Goal: Check status: Check status

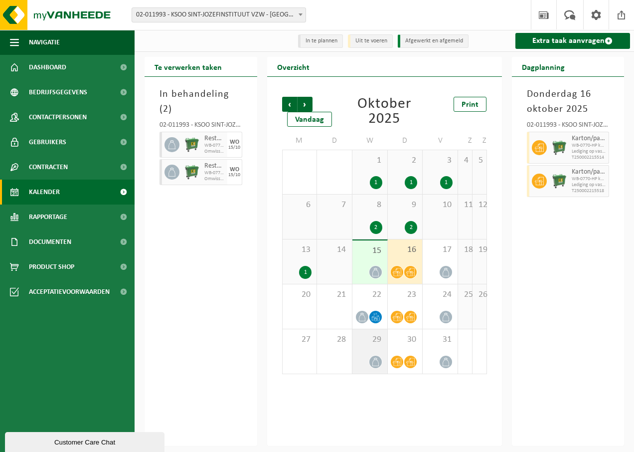
click at [370, 362] on span at bounding box center [375, 361] width 12 height 12
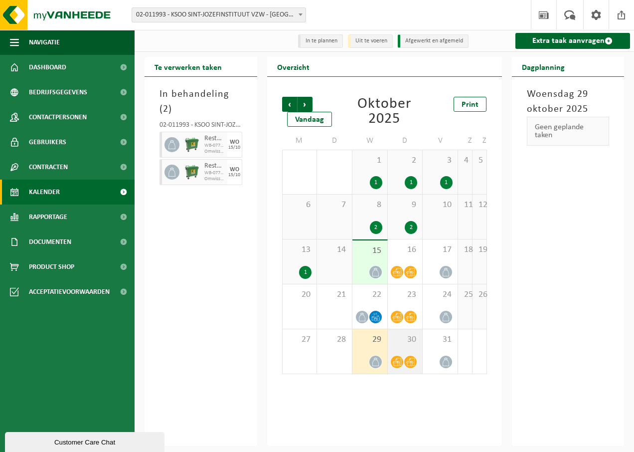
click at [410, 356] on span at bounding box center [410, 361] width 12 height 12
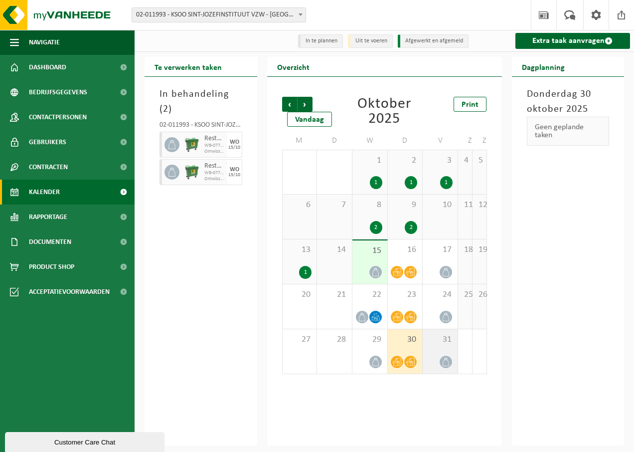
click at [446, 357] on span at bounding box center [446, 361] width 12 height 12
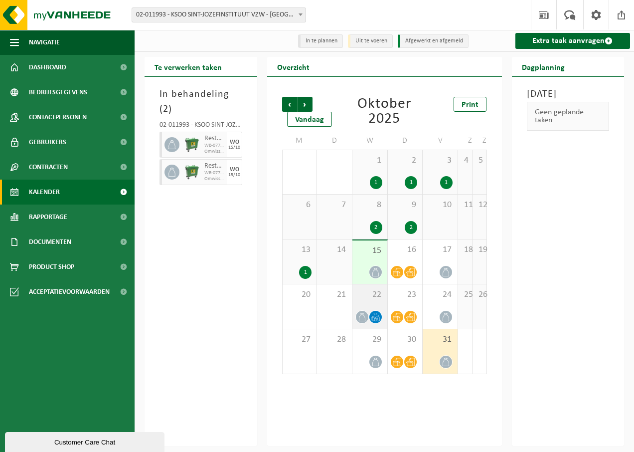
click at [376, 303] on div "22" at bounding box center [370, 306] width 35 height 44
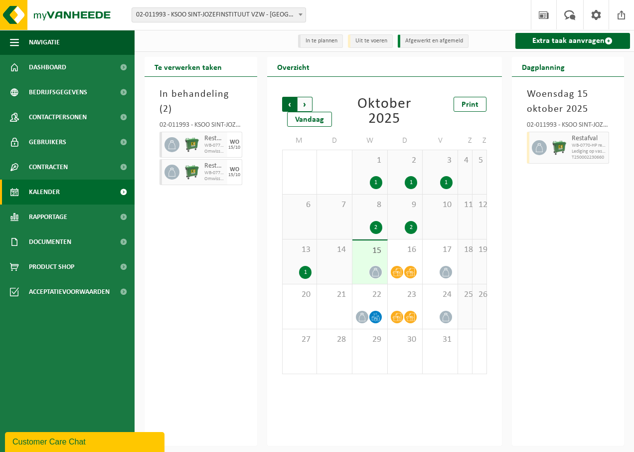
click at [302, 103] on span "Volgende" at bounding box center [305, 104] width 15 height 15
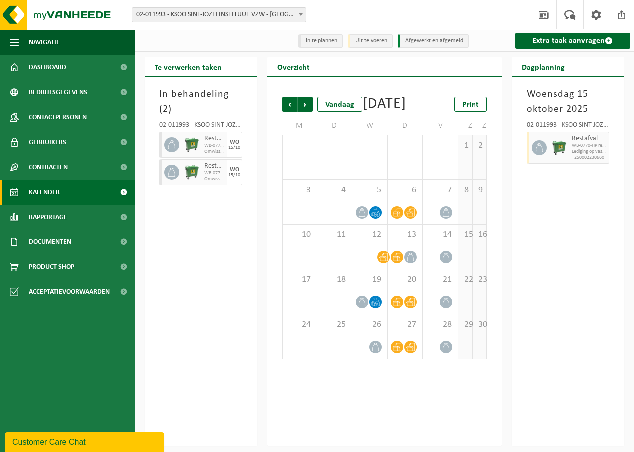
click at [302, 103] on span "Volgende" at bounding box center [305, 104] width 15 height 15
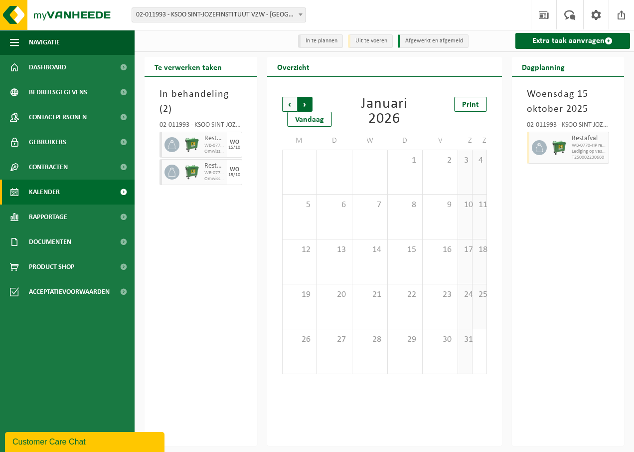
click at [282, 108] on span "Vorige" at bounding box center [289, 104] width 15 height 15
